Goal: Check status: Check status

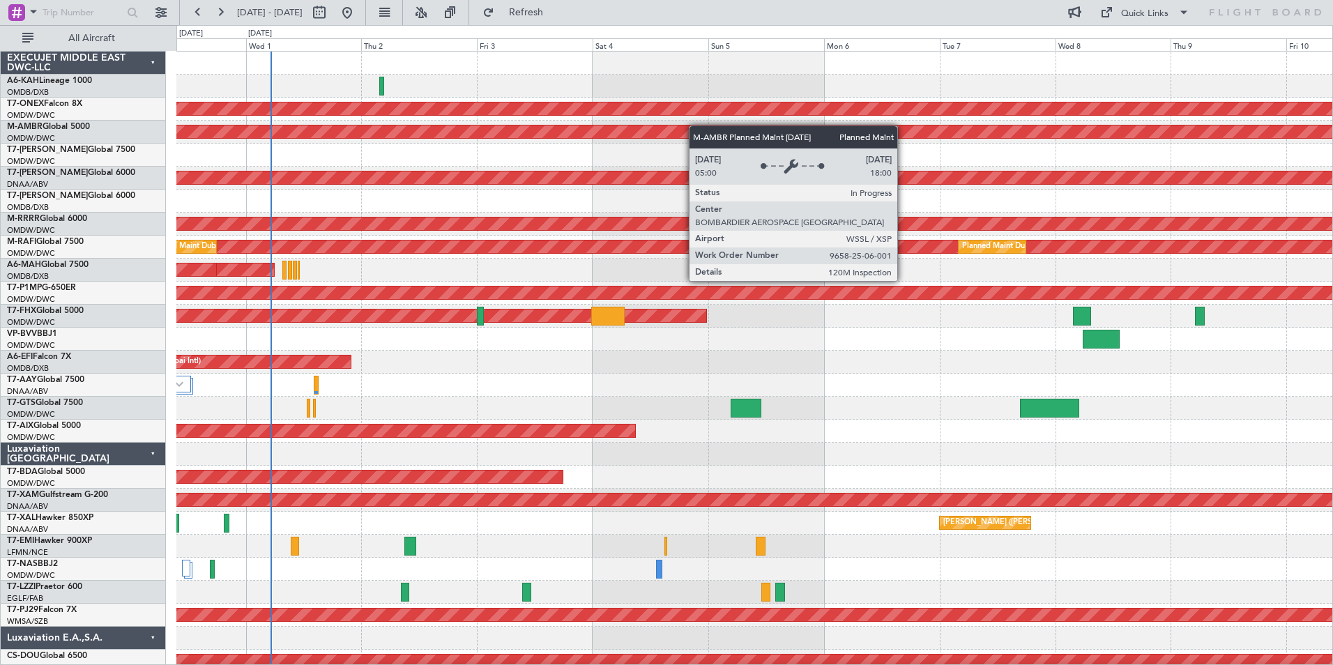
click at [607, 139] on div "Planned Maint Abu Dhabi (Al Bateen Executive) Planned Maint Nurnberg Planned Ma…" at bounding box center [754, 466] width 1156 height 828
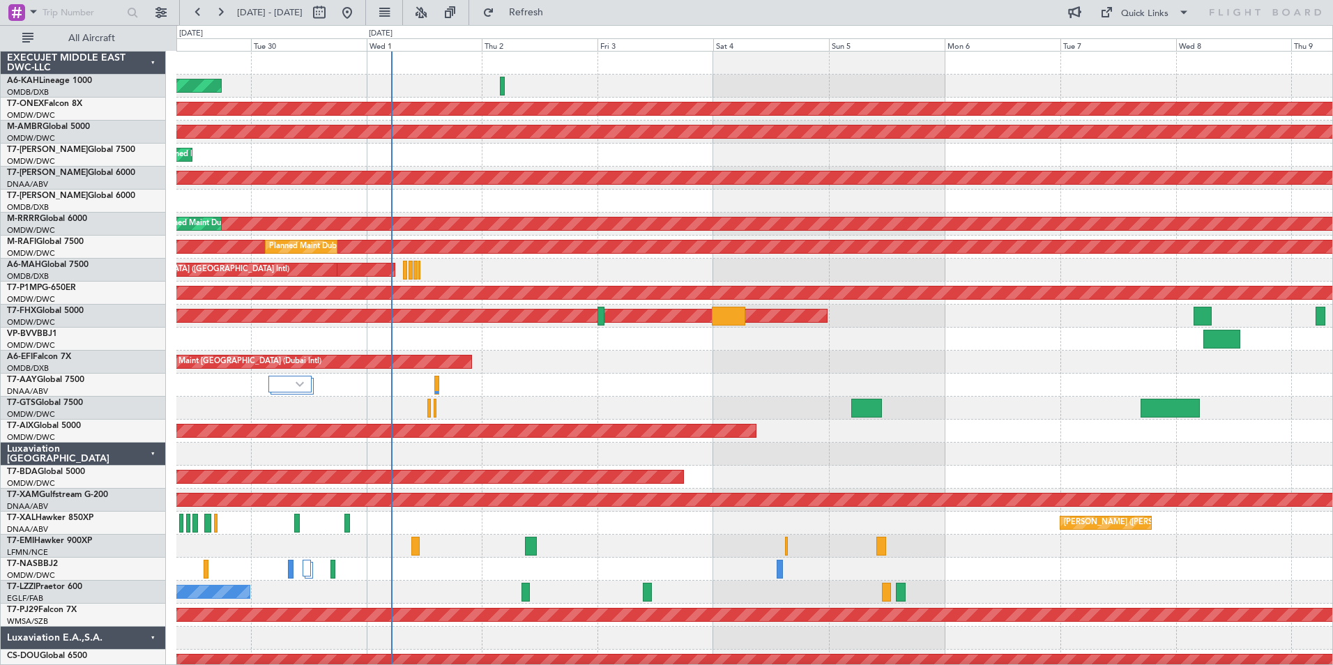
click at [560, 356] on div "Planned Maint Abu Dhabi (Al Bateen Executive) Planned Maint Nurnberg Planned Ma…" at bounding box center [754, 443] width 1156 height 782
